Goal: Transaction & Acquisition: Purchase product/service

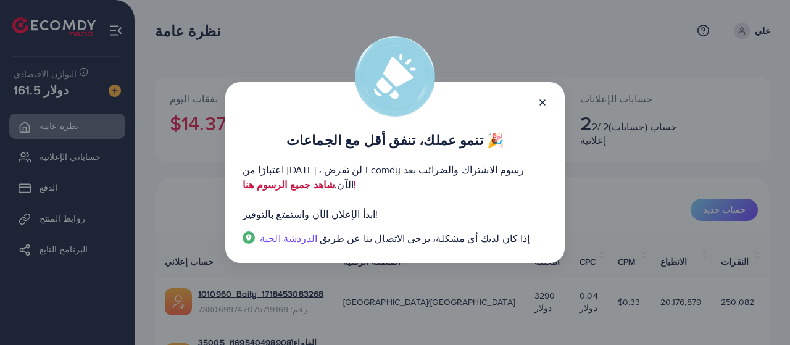
click at [315, 189] on link "شاهد جميع الرسوم هنا!" at bounding box center [300, 185] width 114 height 14
click at [540, 105] on icon at bounding box center [542, 102] width 10 height 10
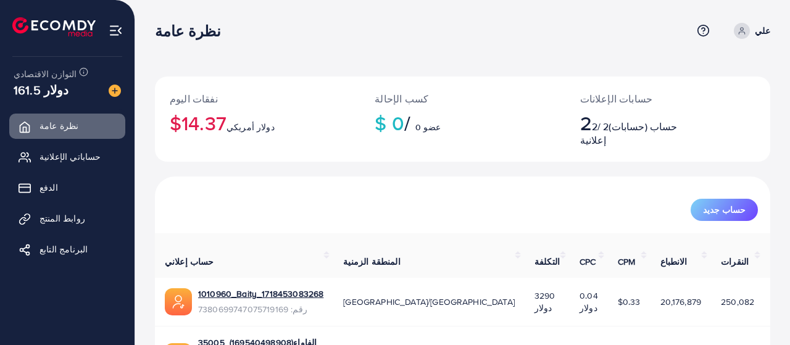
scroll to position [57, 0]
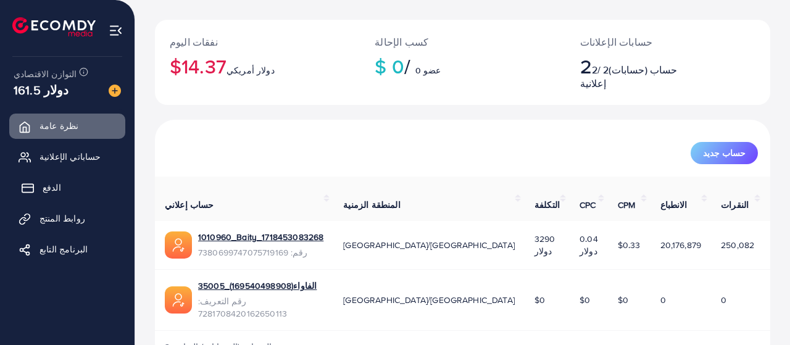
click at [64, 178] on link "الدفع" at bounding box center [67, 187] width 116 height 25
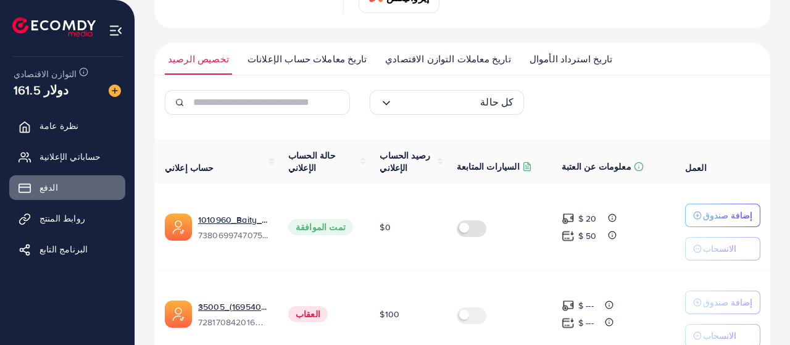
scroll to position [178, 0]
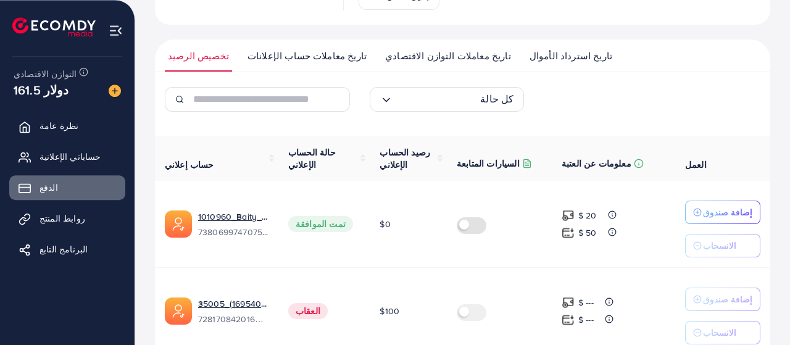
click at [380, 305] on span "$100" at bounding box center [390, 311] width 20 height 12
click at [484, 304] on label at bounding box center [474, 311] width 35 height 14
click at [467, 304] on label at bounding box center [474, 311] width 35 height 14
click at [723, 205] on p "إضافة صندوق" at bounding box center [727, 212] width 49 height 15
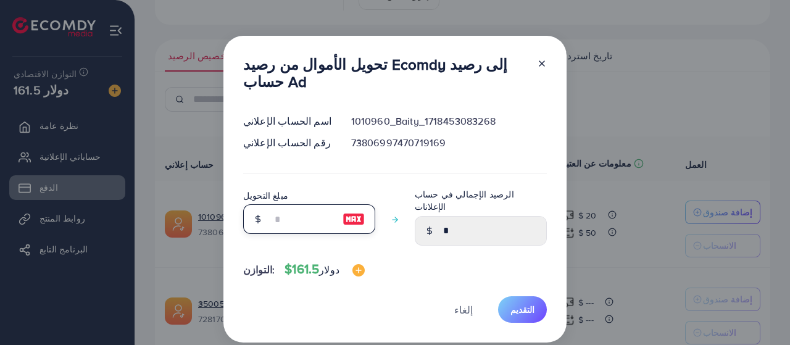
click at [278, 234] on input "number" at bounding box center [303, 219] width 62 height 30
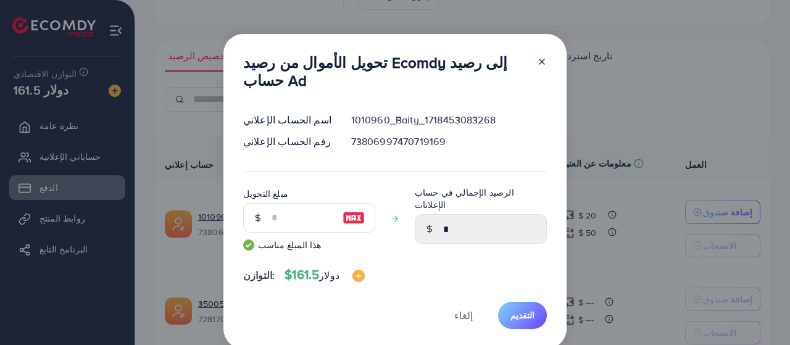
click at [355, 217] on img at bounding box center [353, 217] width 22 height 15
drag, startPoint x: 307, startPoint y: 218, endPoint x: 257, endPoint y: 214, distance: 49.5
click at [272, 214] on input "**" at bounding box center [303, 218] width 62 height 30
type input "*"
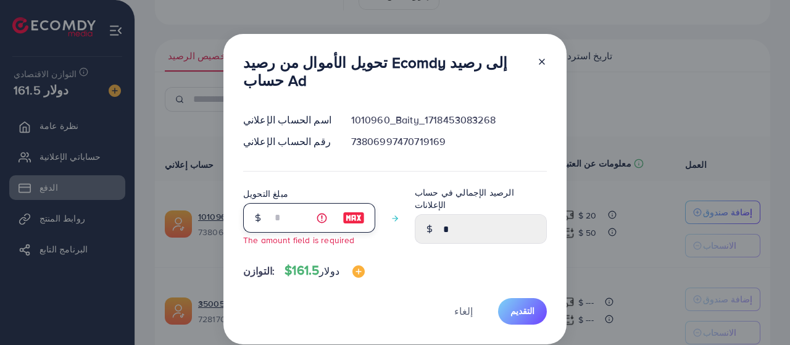
type input "*"
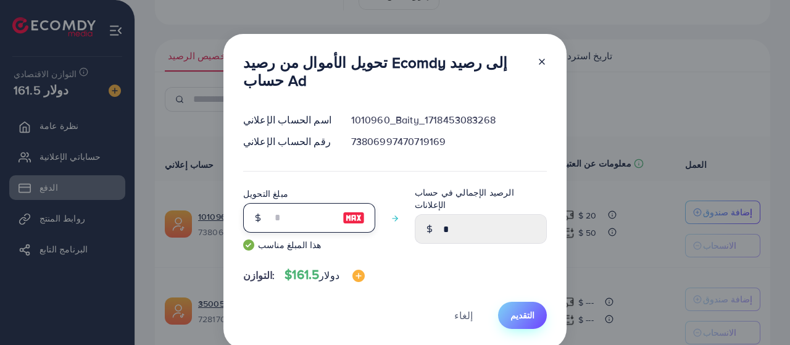
type input "**"
click at [531, 313] on span "التقديم" at bounding box center [522, 315] width 24 height 12
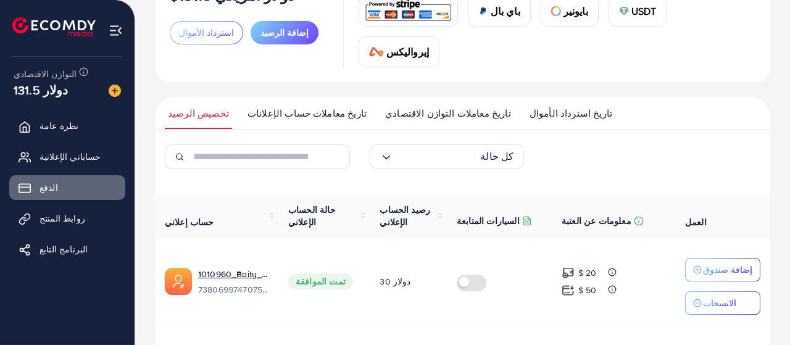
scroll to position [204, 0]
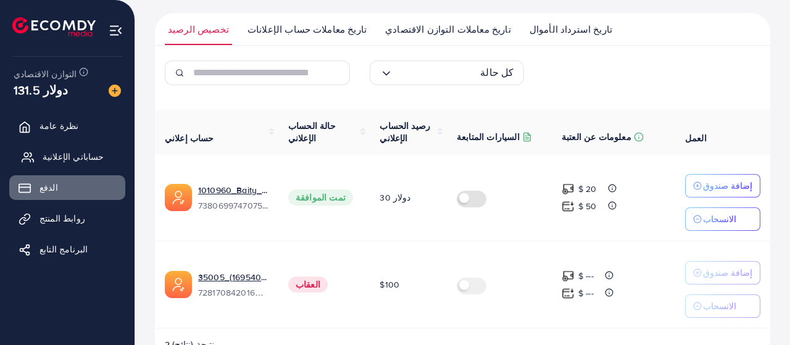
click at [106, 159] on link "حساباتي الإعلانية" at bounding box center [67, 156] width 116 height 25
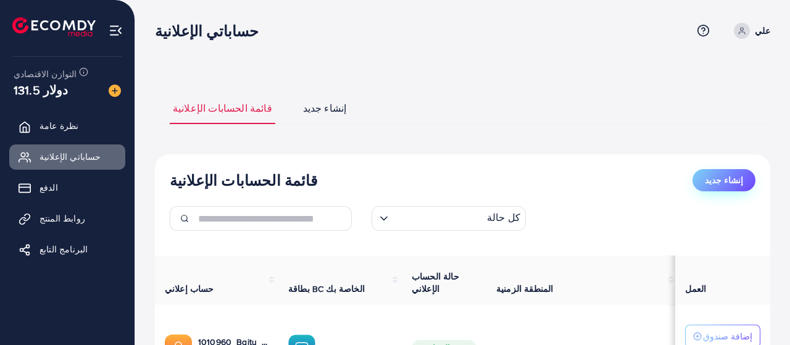
click at [716, 189] on button "إنشاء جديد" at bounding box center [723, 180] width 63 height 22
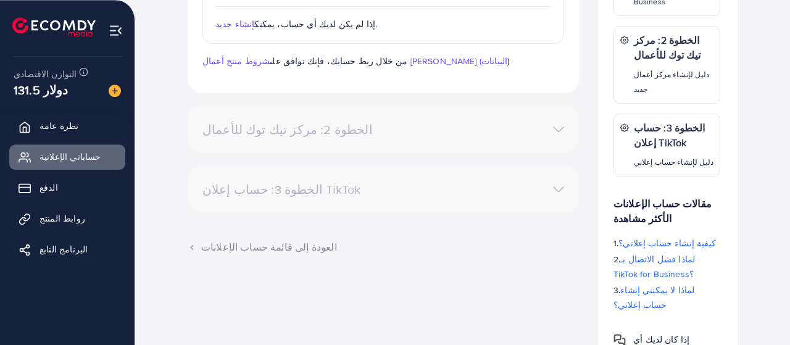
scroll to position [303, 0]
click at [528, 120] on div "الخطوة 2: مركز تيك توك للأعمال" at bounding box center [383, 129] width 381 height 18
click at [557, 120] on div "الخطوة 2: مركز تيك توك للأعمال" at bounding box center [383, 129] width 381 height 18
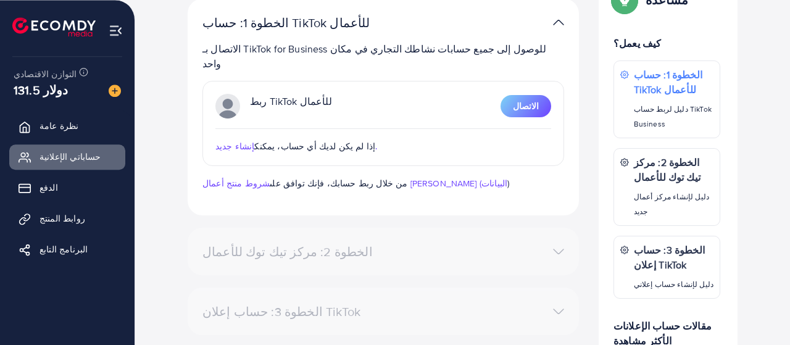
scroll to position [180, 0]
click at [521, 100] on span "الاتصال" at bounding box center [526, 106] width 26 height 12
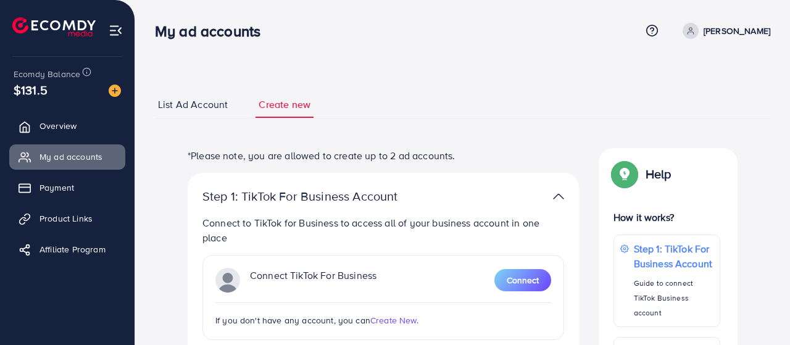
click at [384, 320] on span "Create New." at bounding box center [394, 320] width 48 height 12
click at [67, 186] on span "Payment" at bounding box center [60, 187] width 35 height 12
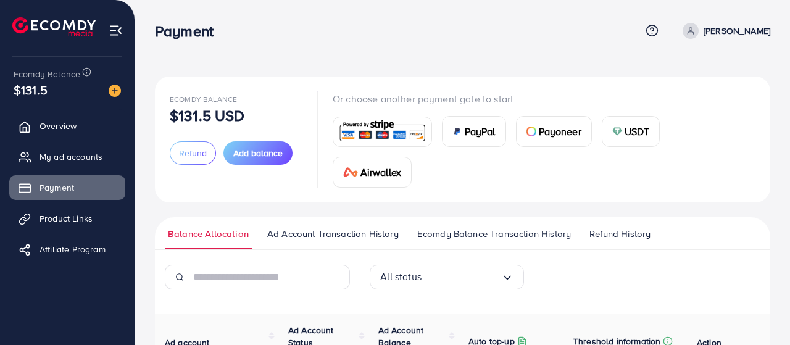
click at [542, 131] on span "Payoneer" at bounding box center [560, 131] width 43 height 15
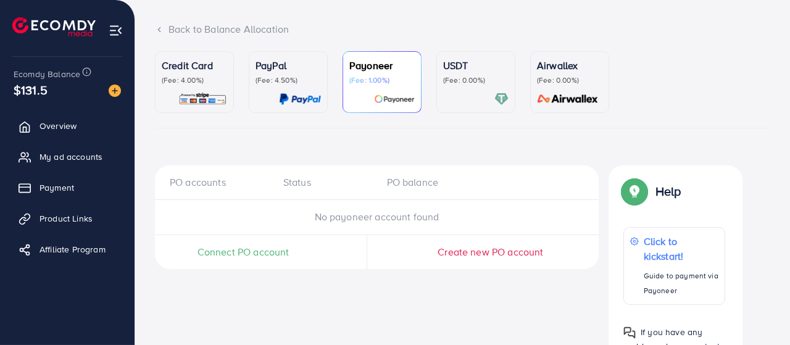
scroll to position [64, 0]
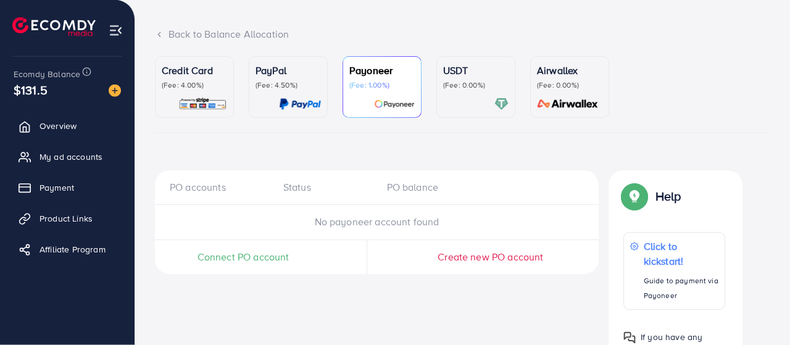
click at [579, 107] on img at bounding box center [567, 104] width 69 height 14
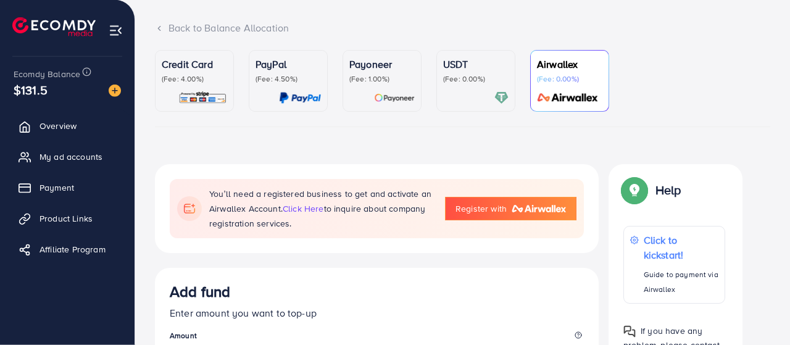
scroll to position [72, 0]
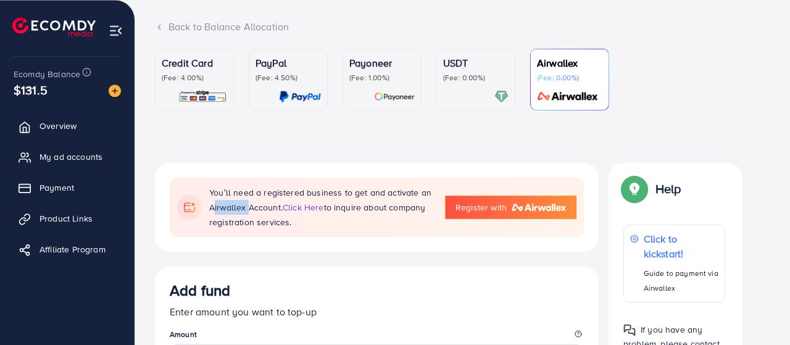
drag, startPoint x: 209, startPoint y: 205, endPoint x: 246, endPoint y: 209, distance: 37.2
click at [246, 209] on div "You’ll need a registered business to get and activate an Airwallex Account. cli…" at bounding box center [377, 207] width 414 height 59
copy p "Airwallex"
